Goal: Navigation & Orientation: Find specific page/section

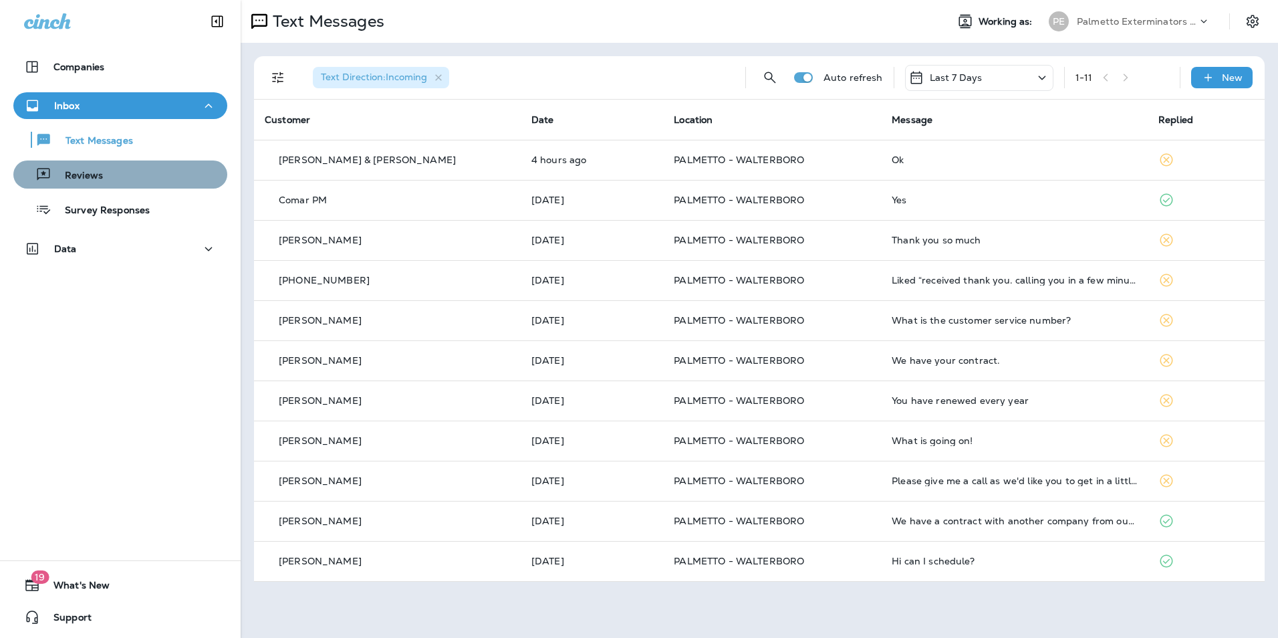
click at [143, 187] on button "Reviews" at bounding box center [120, 174] width 214 height 28
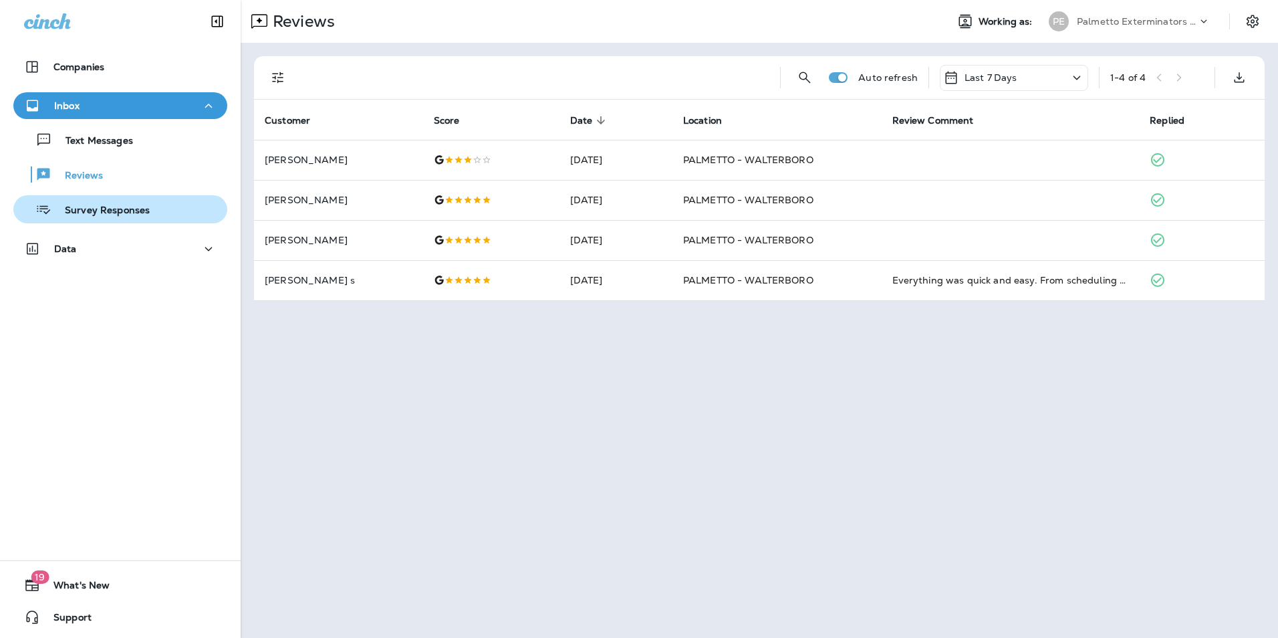
click at [134, 216] on p "Survey Responses" at bounding box center [100, 211] width 98 height 13
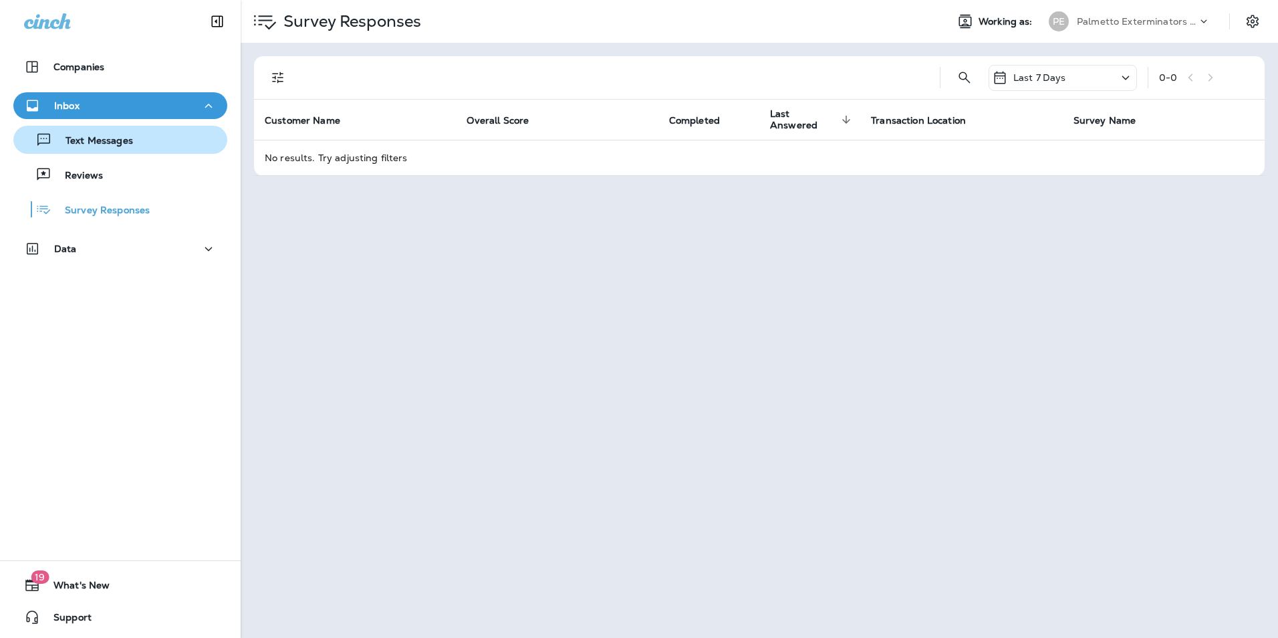
click at [120, 138] on p "Text Messages" at bounding box center [92, 141] width 81 height 13
